Goal: Information Seeking & Learning: Learn about a topic

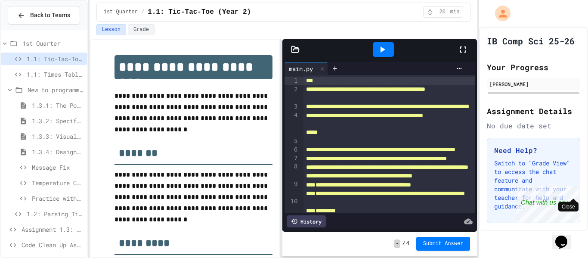
click at [572, 188] on div "Close" at bounding box center [572, 191] width 11 height 11
click at [67, 242] on span "Code Clean Up Assignment" at bounding box center [53, 244] width 62 height 9
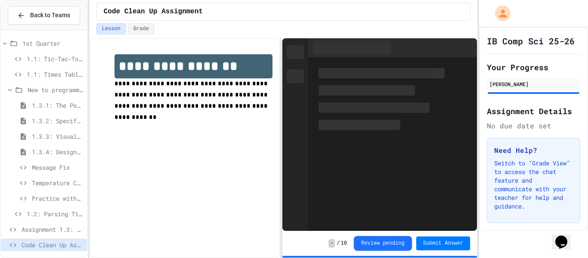
scroll to position [12, 0]
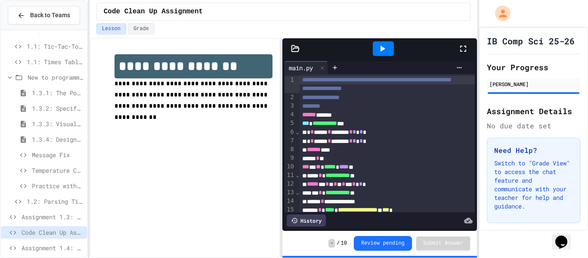
click at [50, 218] on span "Assignment 1.3: Longitude and Latitude Data" at bounding box center [53, 216] width 62 height 9
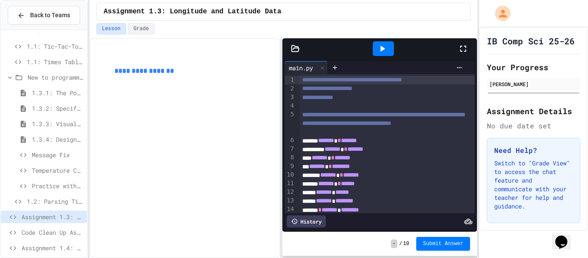
click at [66, 248] on span "Assignment 1.4: Reading and Parsing Data" at bounding box center [53, 247] width 62 height 9
